Goal: Browse casually

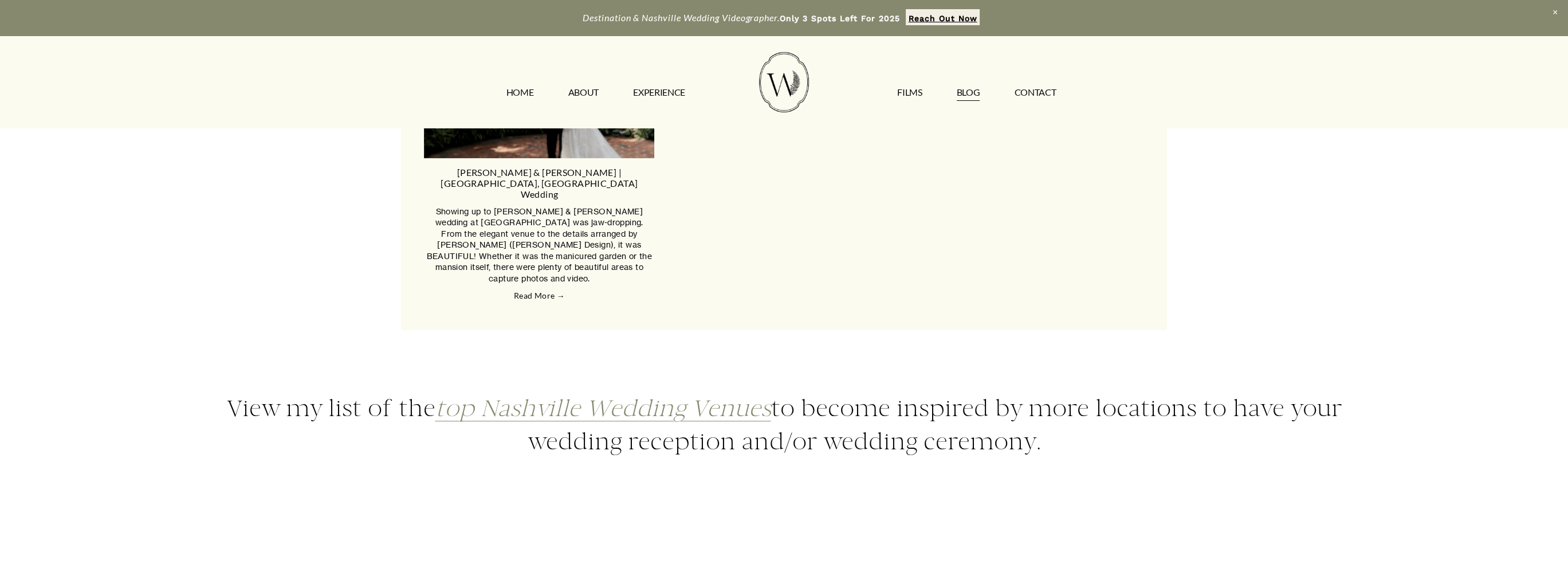
scroll to position [1833, 0]
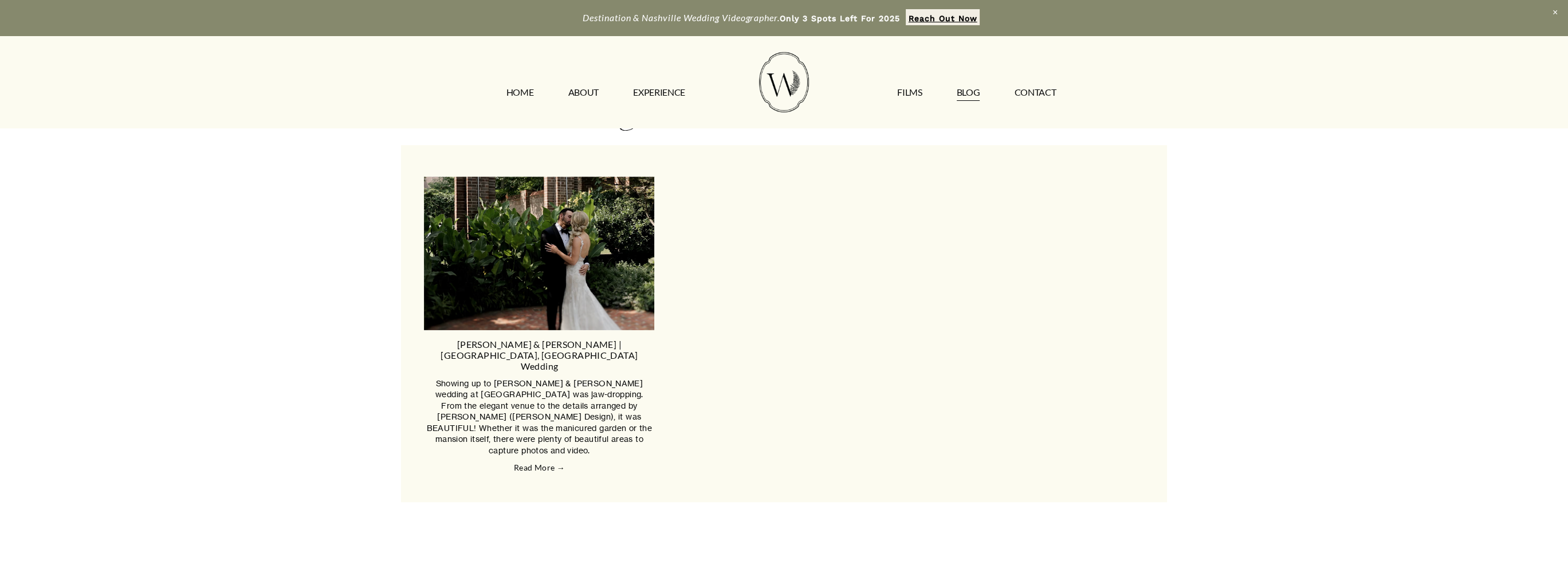
click at [575, 285] on img at bounding box center [540, 254] width 378 height 154
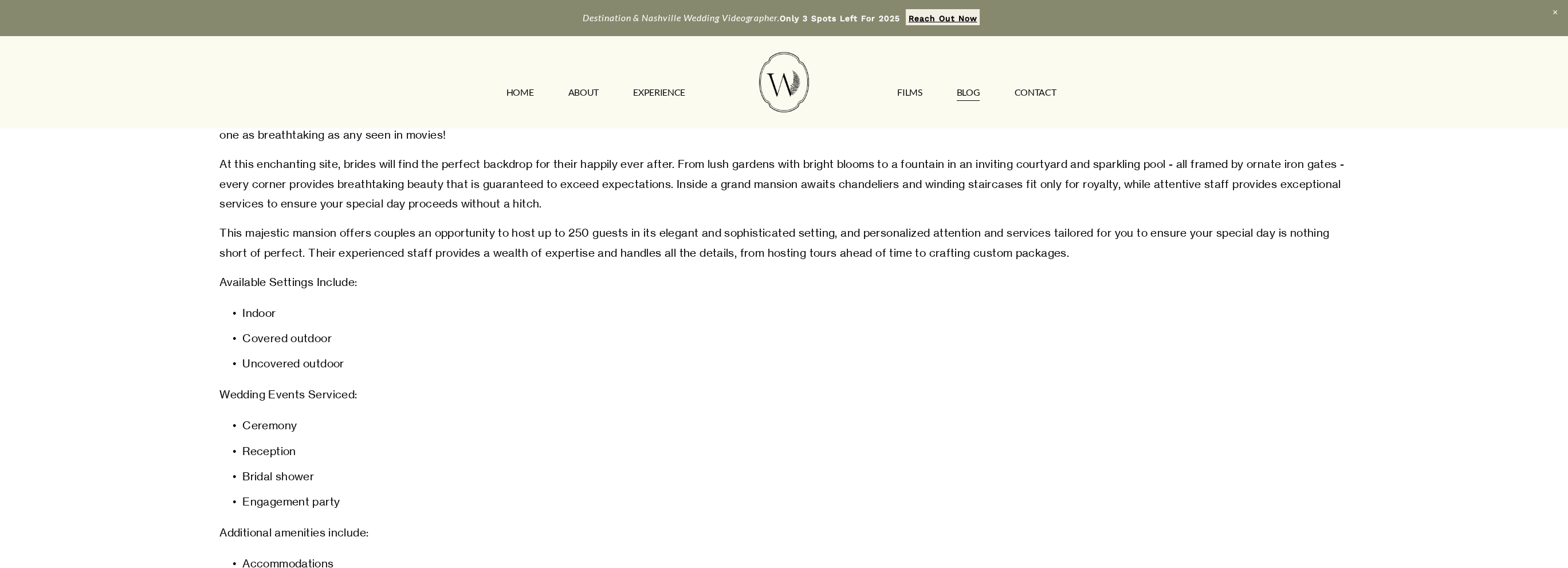
scroll to position [1146, 0]
